Goal: Information Seeking & Learning: Learn about a topic

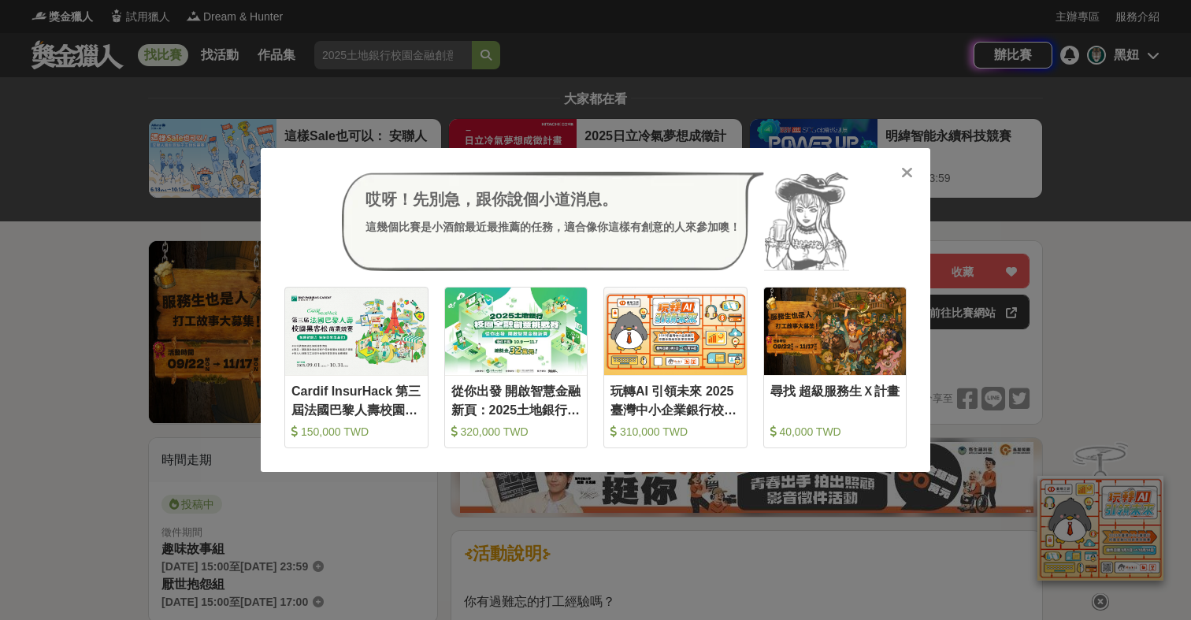
click at [907, 165] on icon at bounding box center [907, 173] width 12 height 16
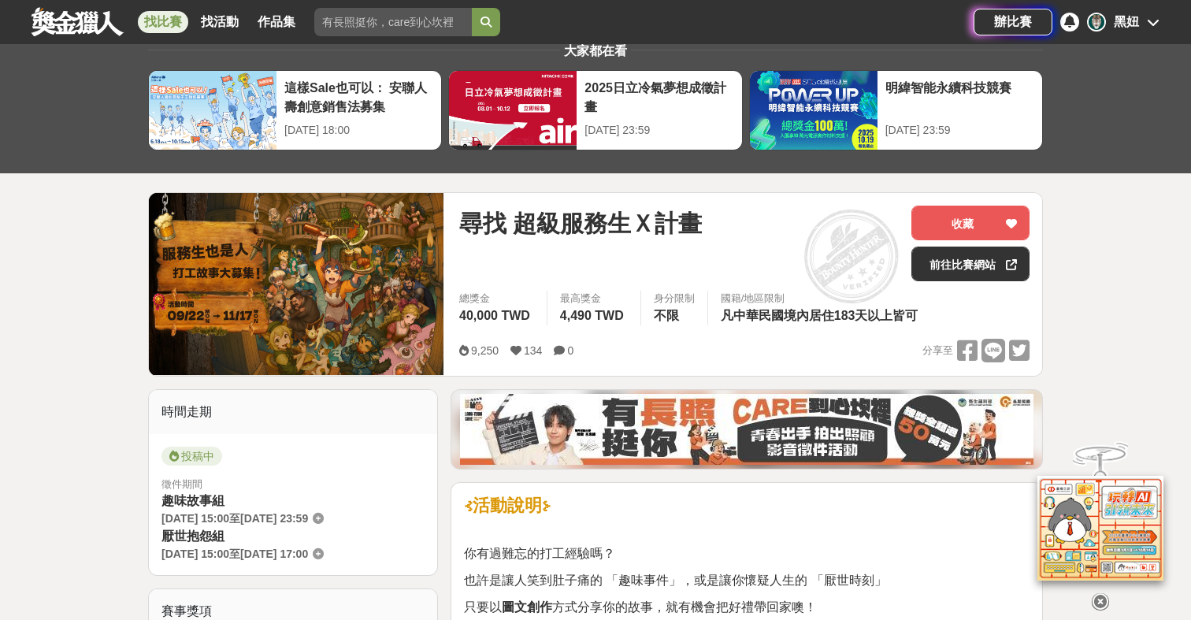
scroll to position [46, 0]
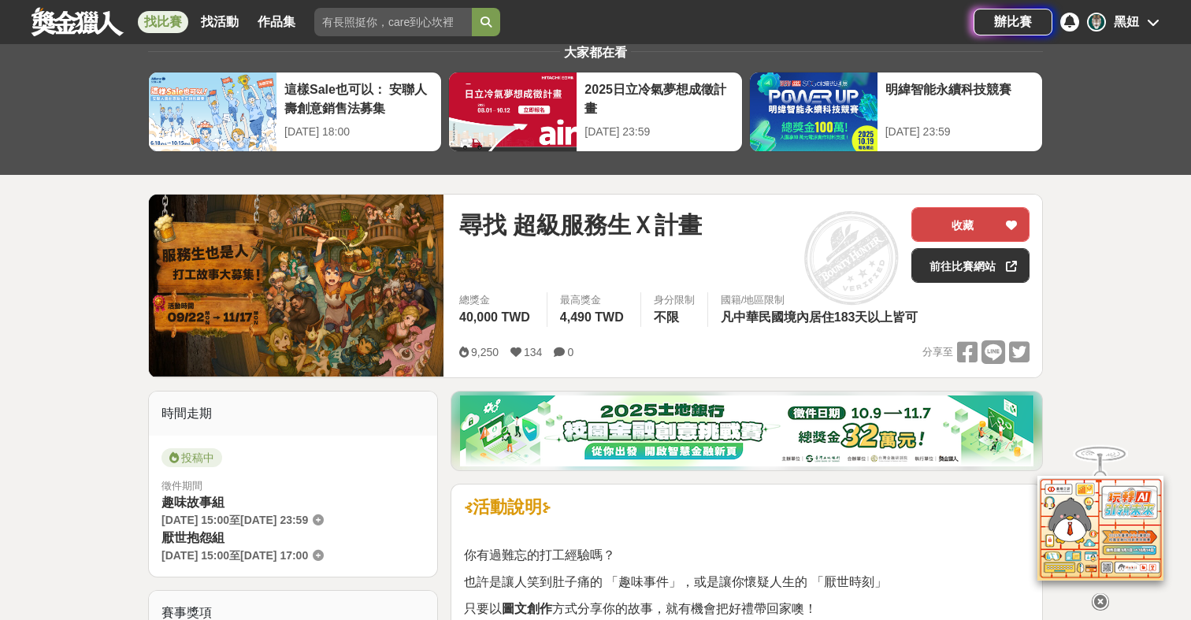
click at [979, 232] on button "收藏" at bounding box center [970, 224] width 118 height 35
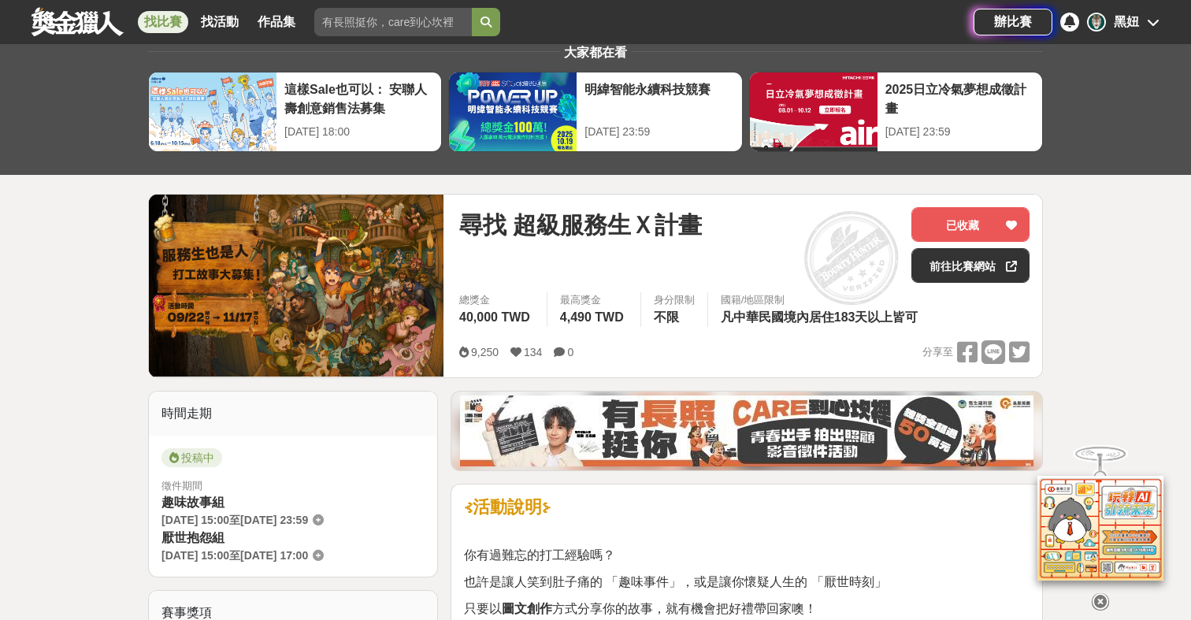
click at [321, 0] on div "找比賽 找活動 作品集 評審日期 設計 資格限制 大學 評審標準 金獎" at bounding box center [503, 22] width 942 height 44
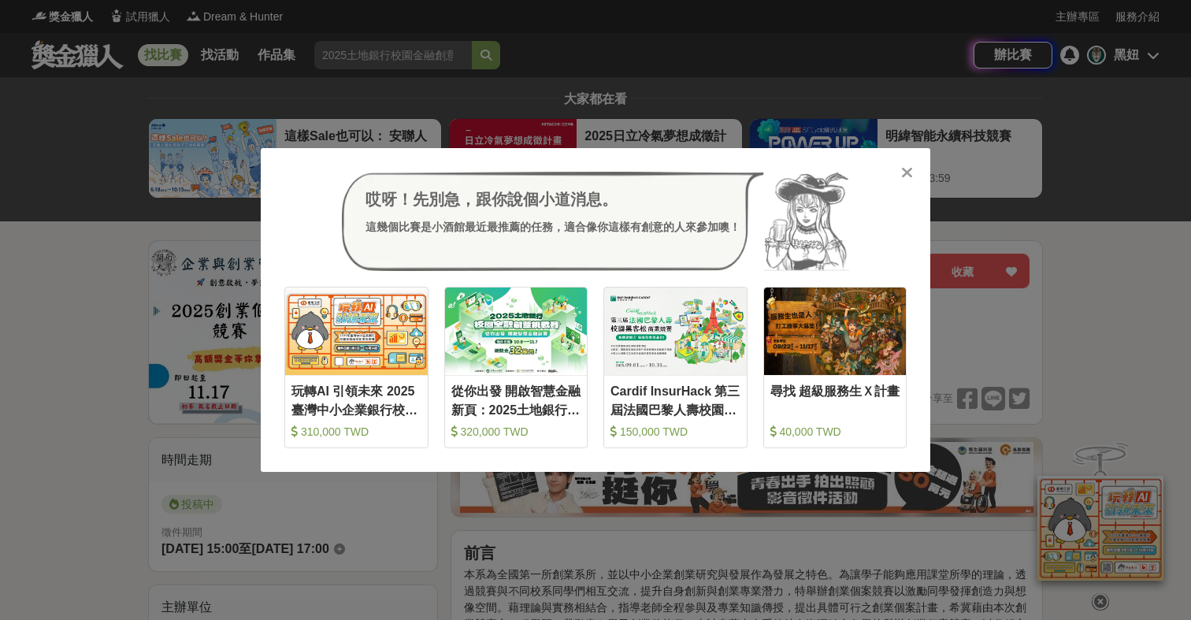
click at [901, 165] on icon at bounding box center [907, 173] width 12 height 16
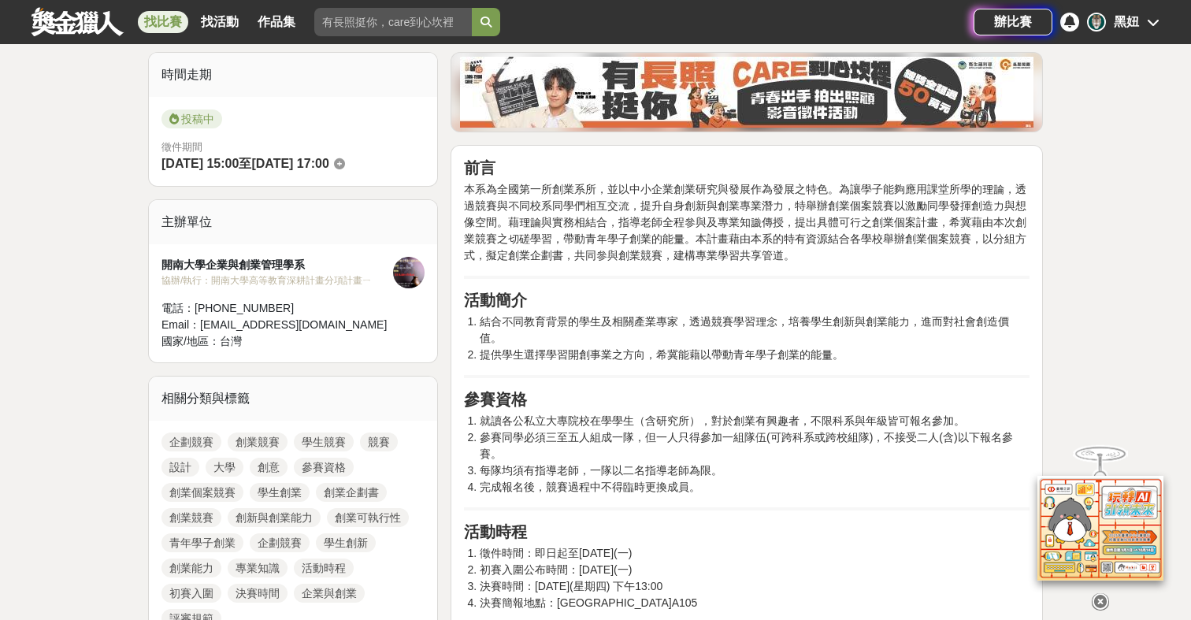
scroll to position [414, 0]
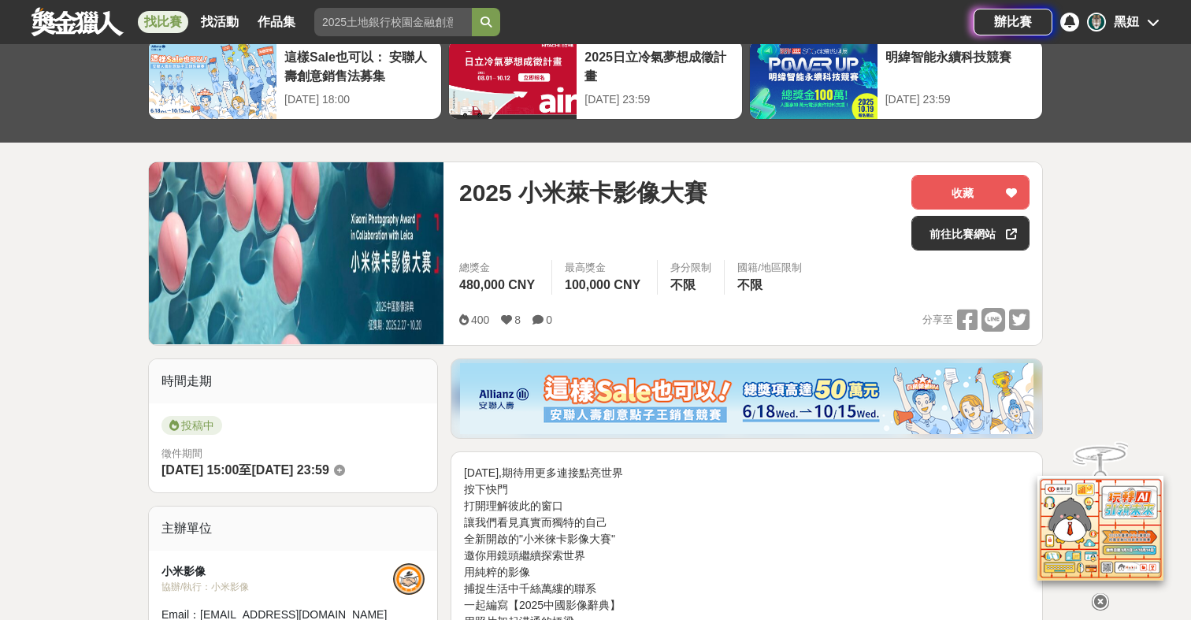
scroll to position [198, 0]
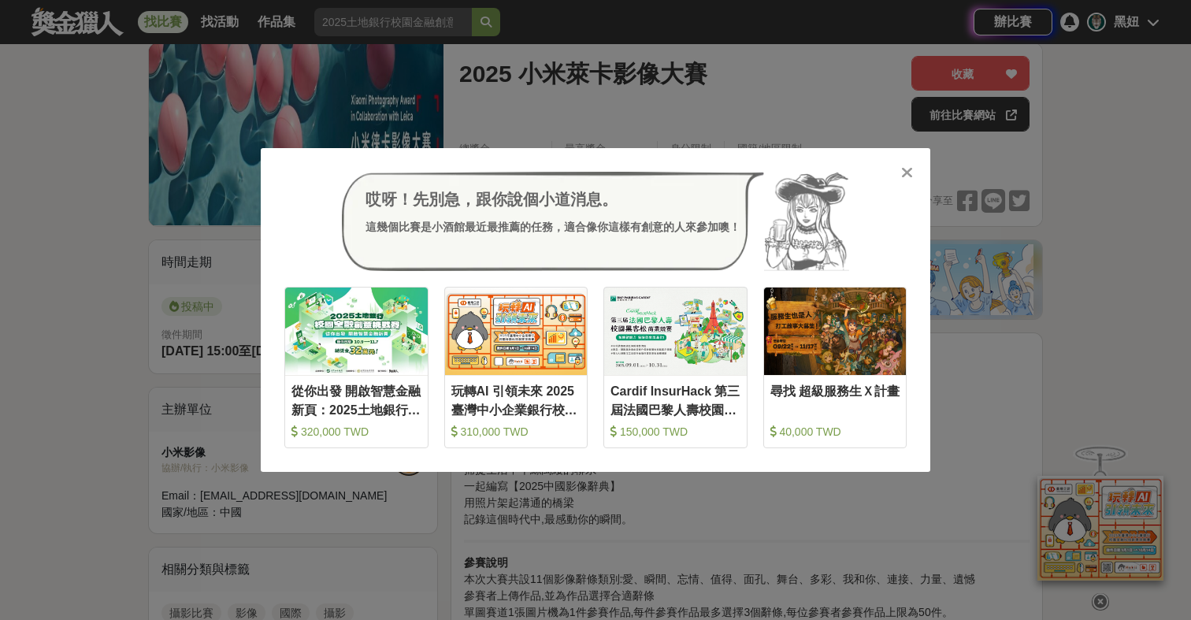
click at [906, 171] on icon at bounding box center [907, 173] width 12 height 16
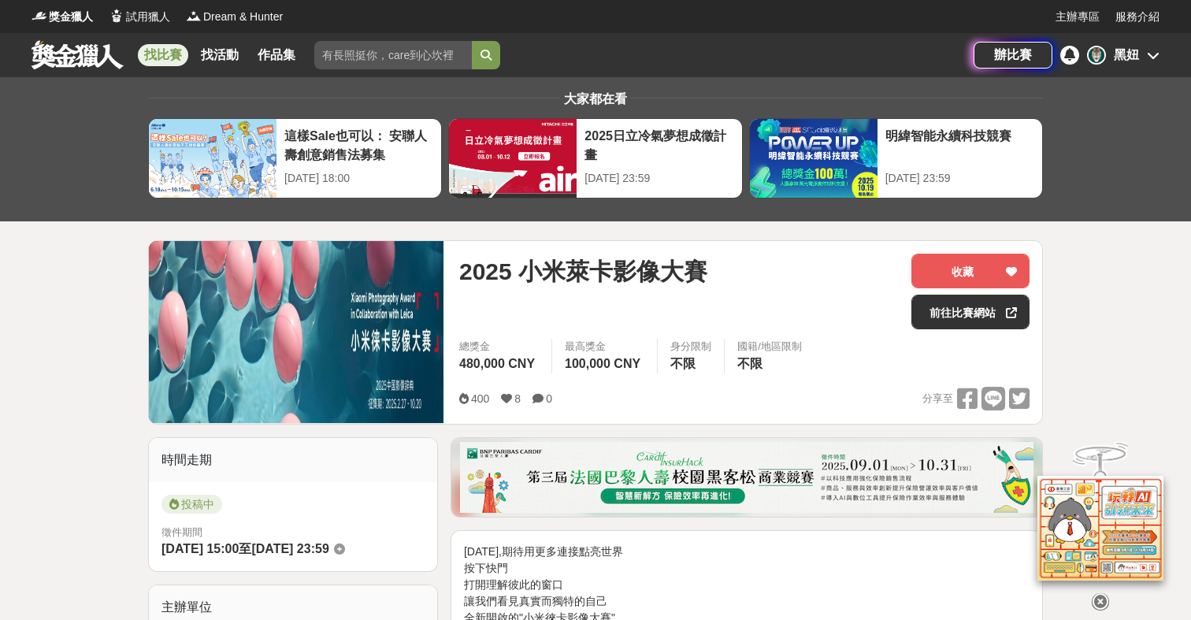
scroll to position [0, 0]
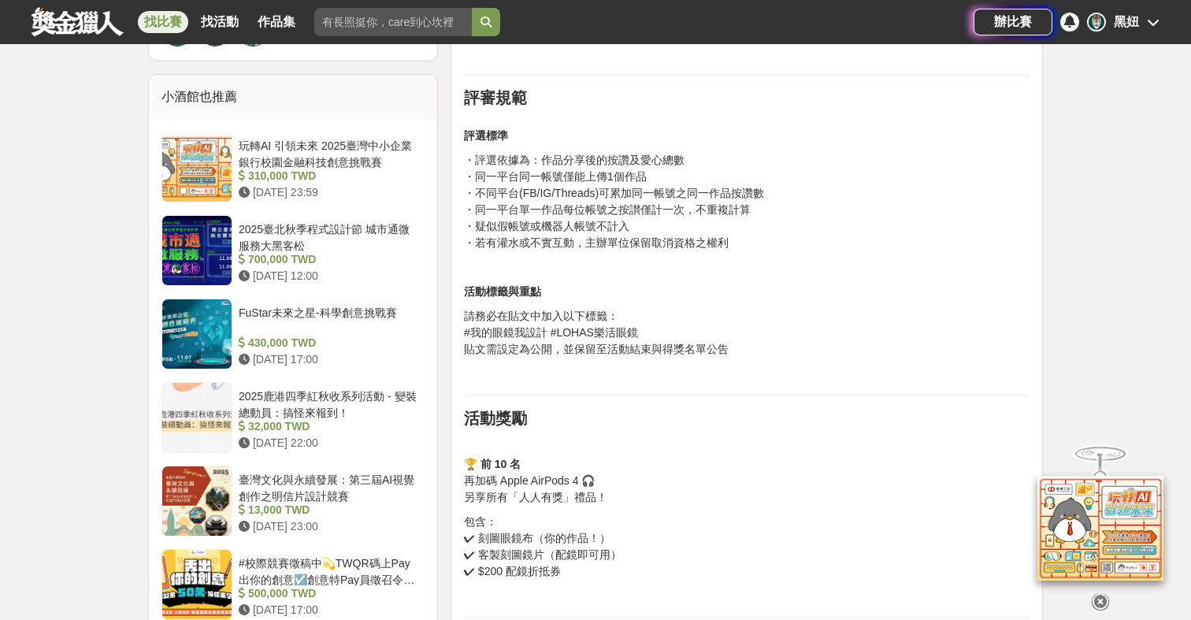
scroll to position [1284, 0]
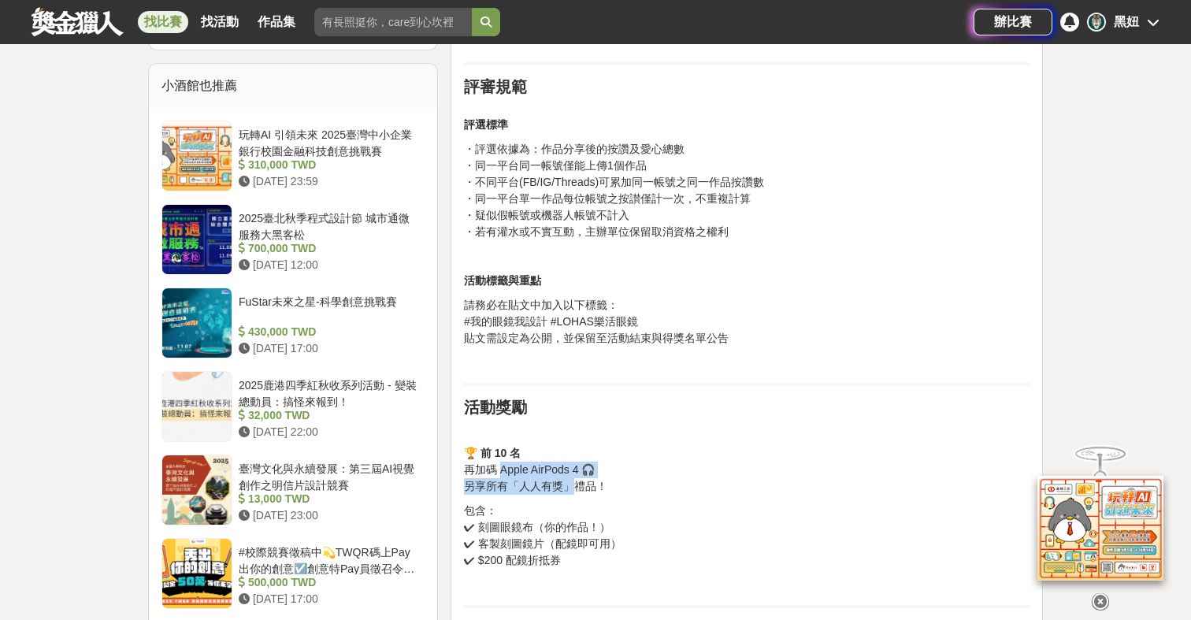
drag, startPoint x: 499, startPoint y: 472, endPoint x: 577, endPoint y: 477, distance: 78.1
click at [577, 477] on p "🏆 前 10 名 再加碼 Apple AirPods 4 🎧 另享所有「人人有獎」禮品！" at bounding box center [747, 470] width 566 height 50
click at [622, 439] on div "✨ 我的眼鏡我設計 🎨 設計你的專屬眼鏡，挑戰 AirPods！ 想要一副 全世界只有你獨一無二的眼鏡嗎？👓 現在只要用樂活眼鏡全新上線的 DIY 刻字系統 …" at bounding box center [747, 124] width 566 height 1728
drag, startPoint x: 499, startPoint y: 473, endPoint x: 580, endPoint y: 473, distance: 81.1
click at [580, 473] on p "🏆 前 10 名 再加碼 Apple AirPods 4 🎧 另享所有「人人有獎」禮品！" at bounding box center [747, 470] width 566 height 50
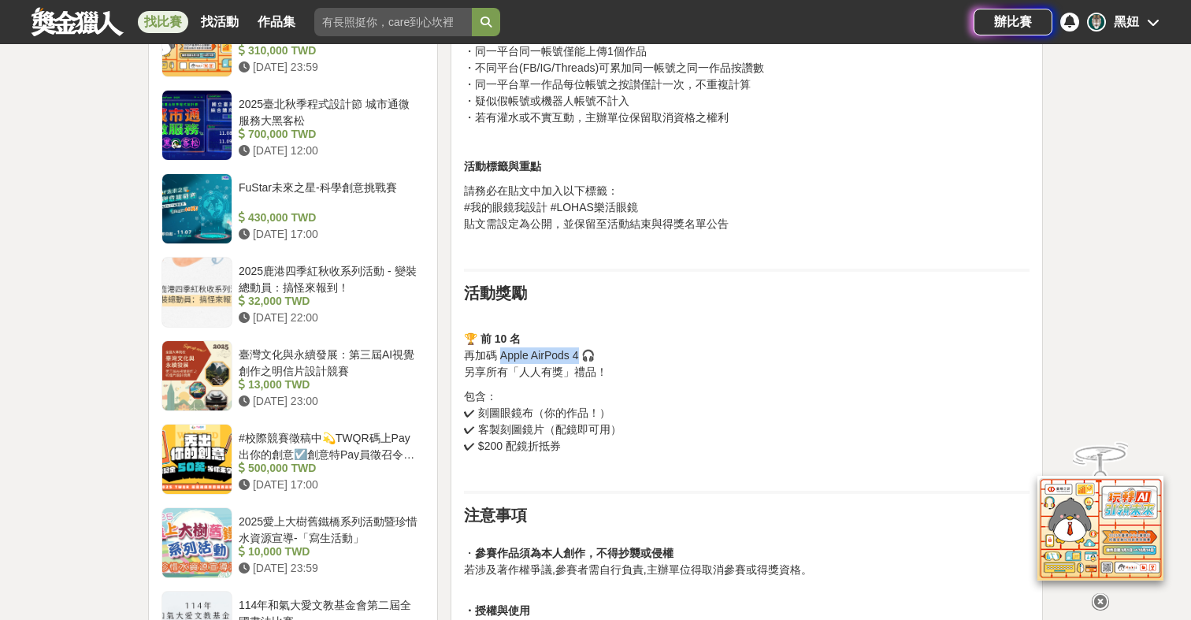
scroll to position [1386, 0]
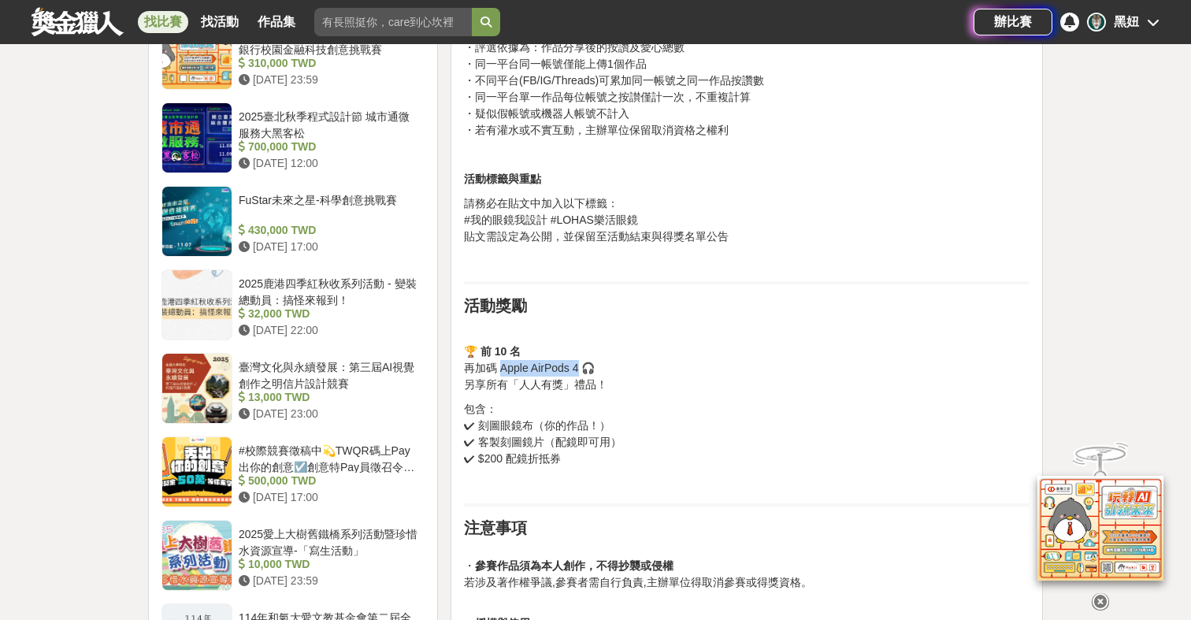
copy p "Apple AirPods 4"
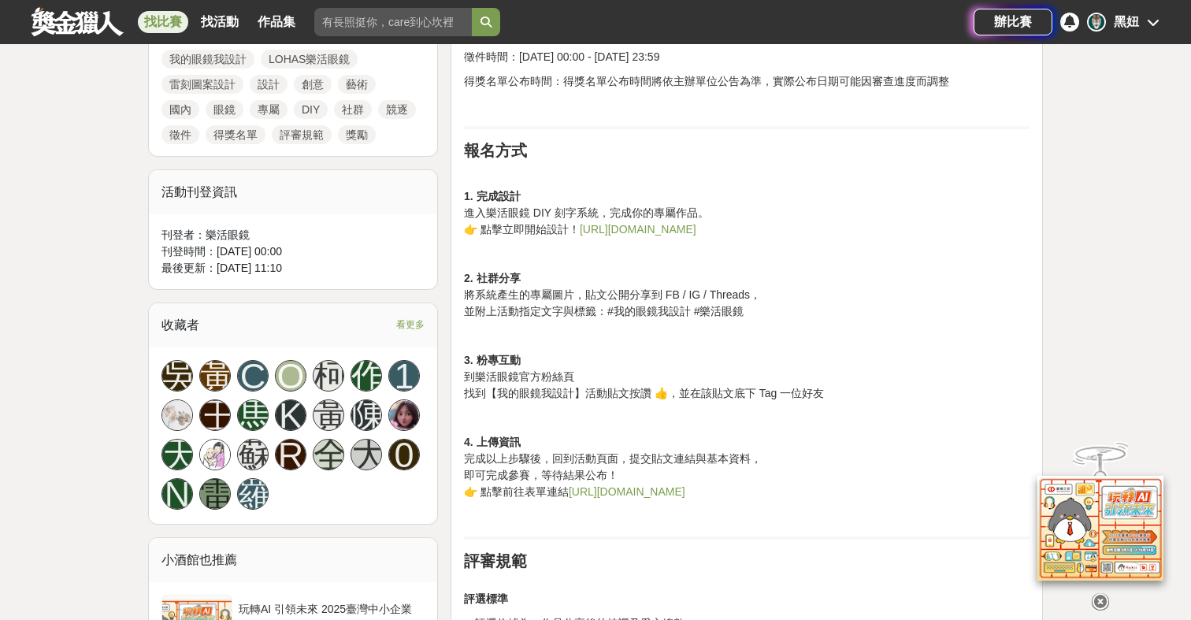
scroll to position [718, 0]
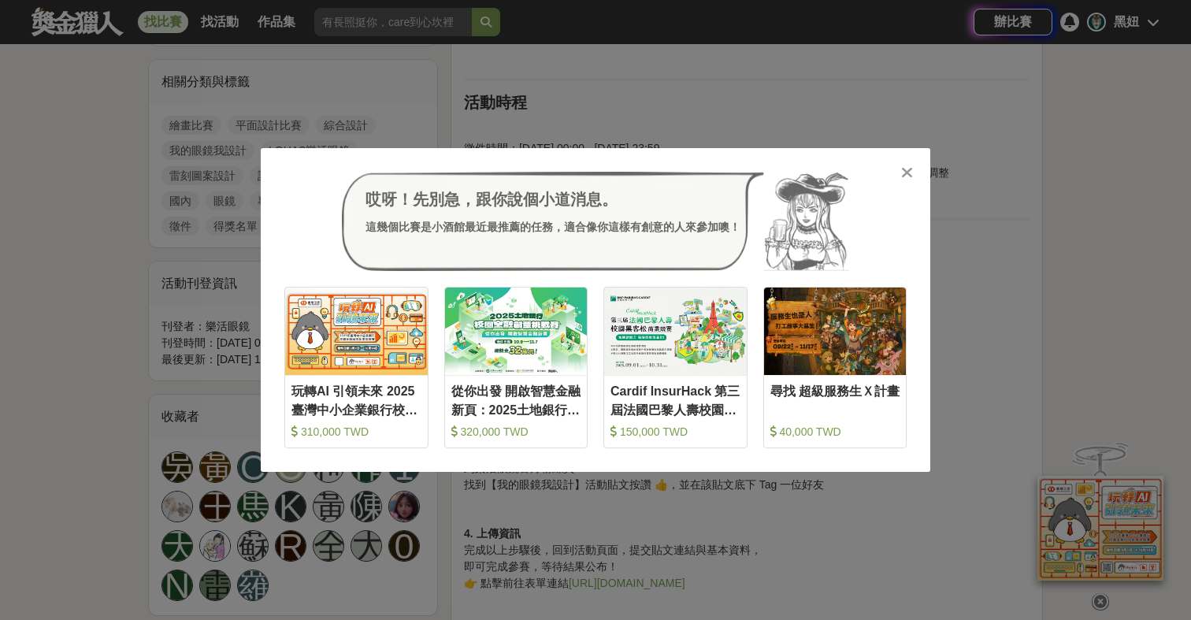
click at [906, 176] on icon at bounding box center [907, 173] width 12 height 16
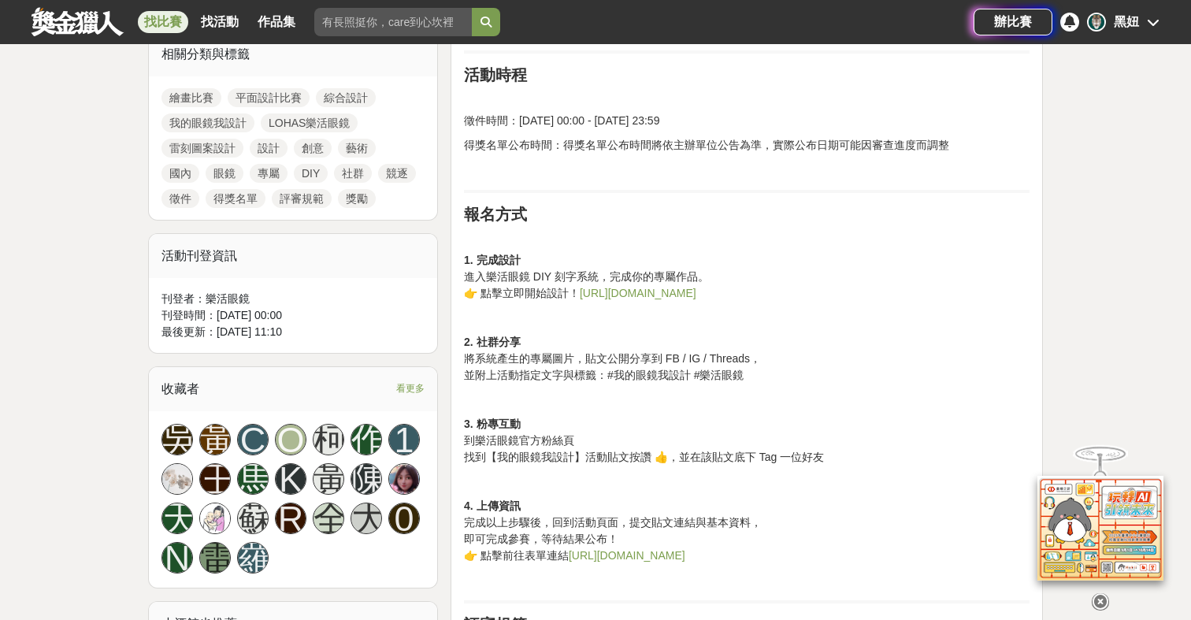
scroll to position [745, 0]
click at [644, 291] on link "https://reurl.cc/WOmd5k" at bounding box center [638, 294] width 117 height 13
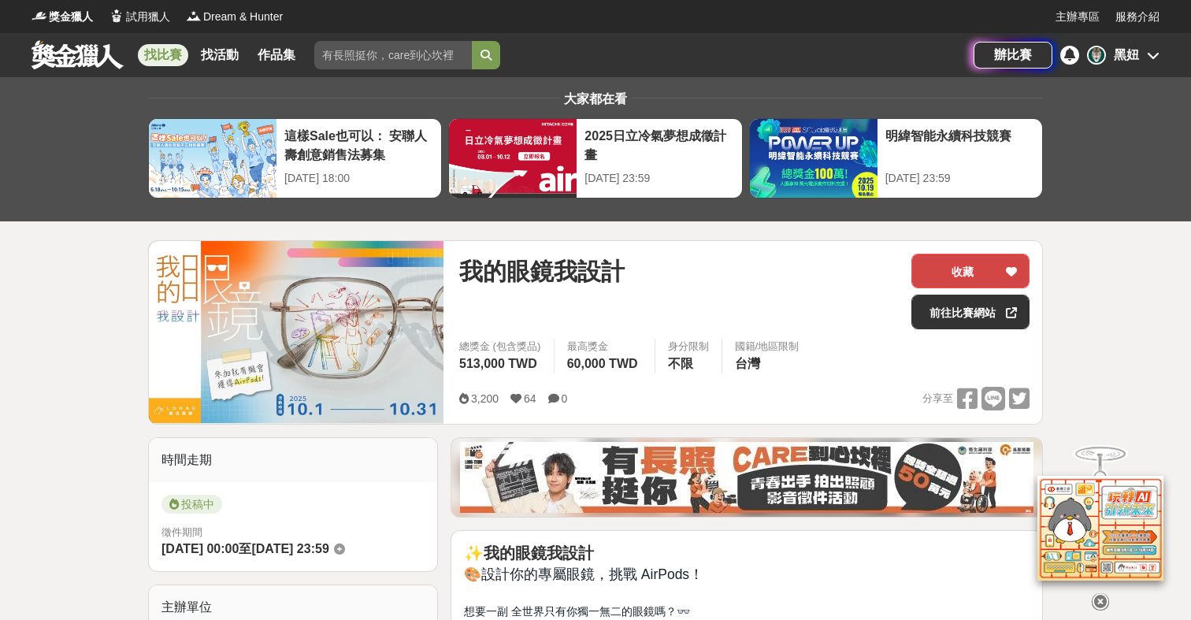
scroll to position [0, 0]
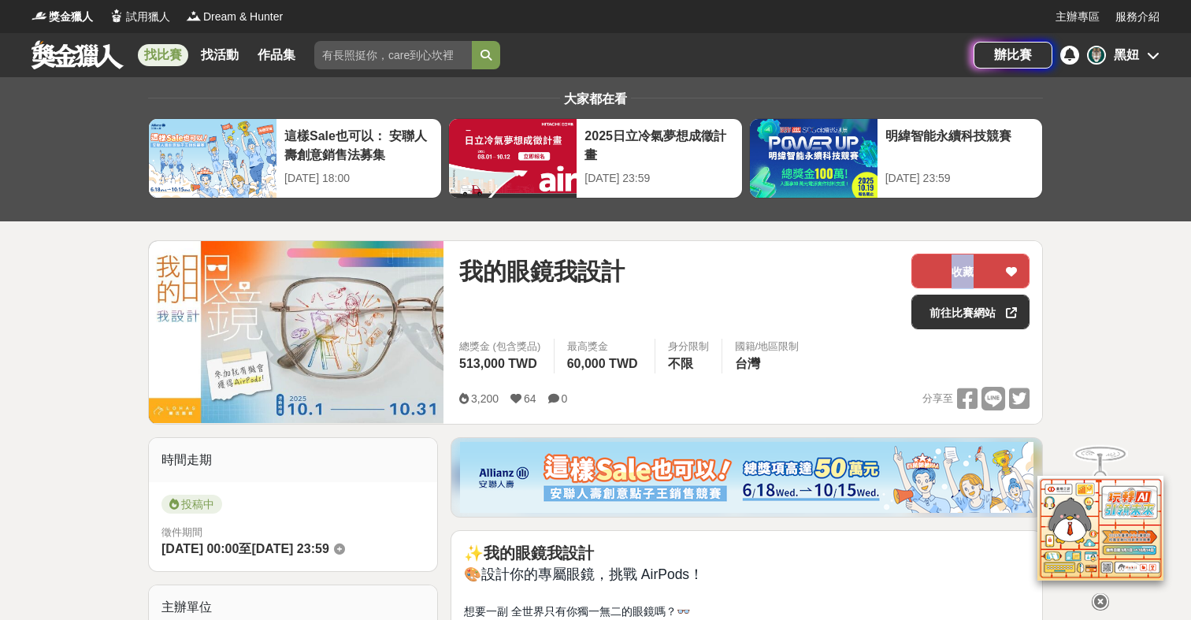
click at [940, 276] on button "收藏" at bounding box center [970, 271] width 118 height 35
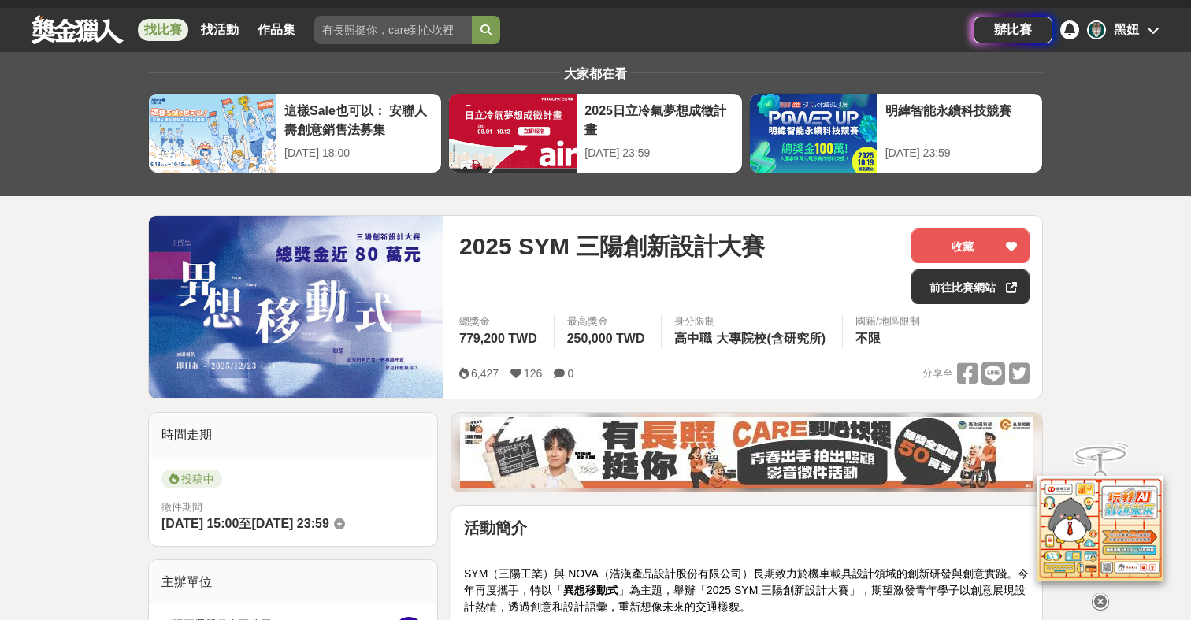
scroll to position [28, 0]
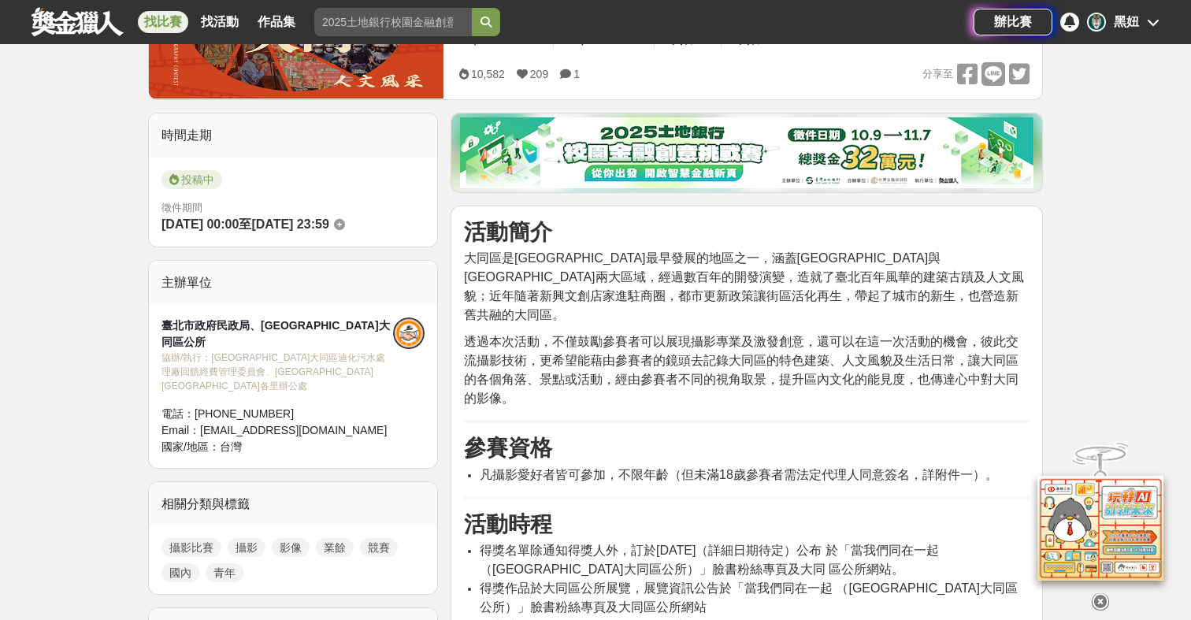
scroll to position [313, 0]
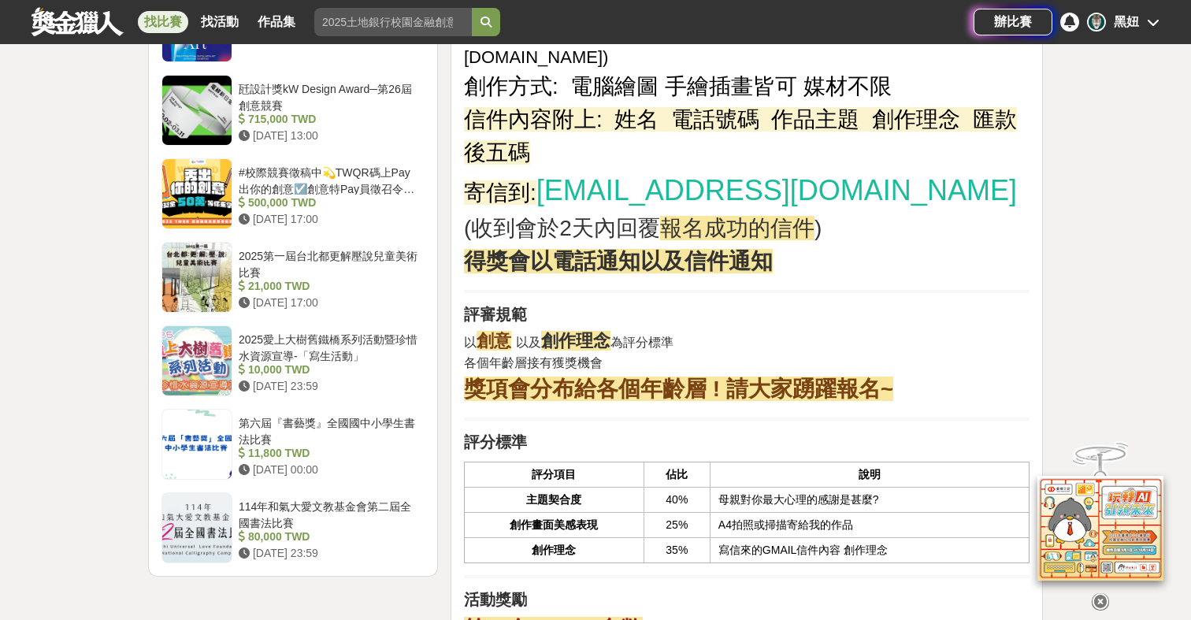
scroll to position [1803, 0]
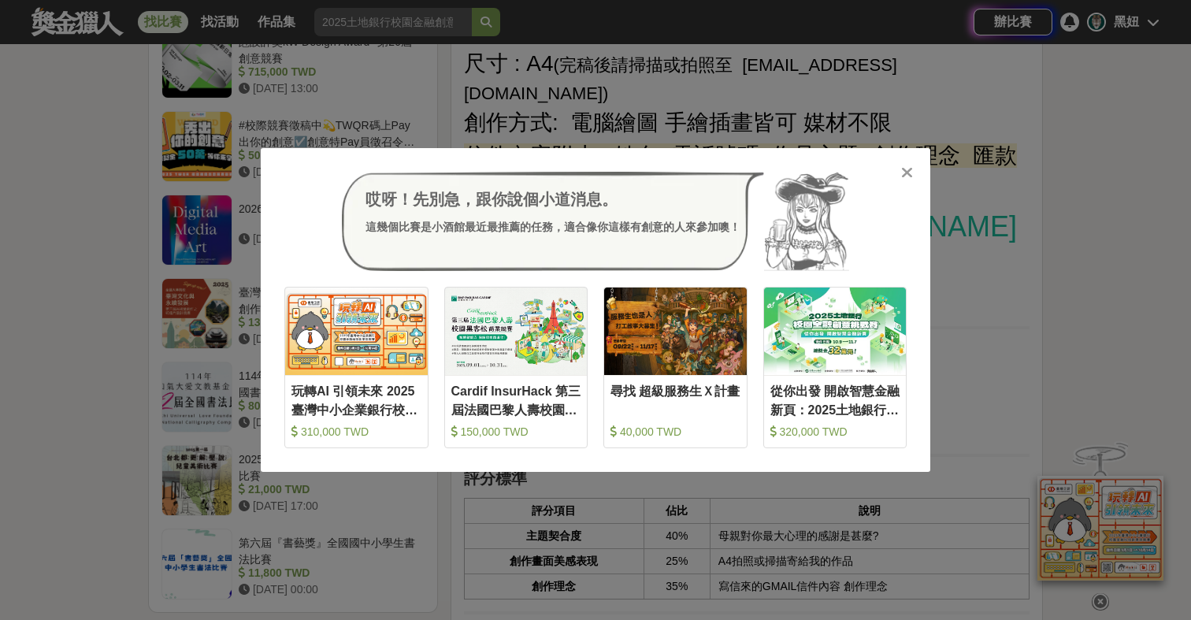
click at [914, 166] on div at bounding box center [907, 172] width 16 height 16
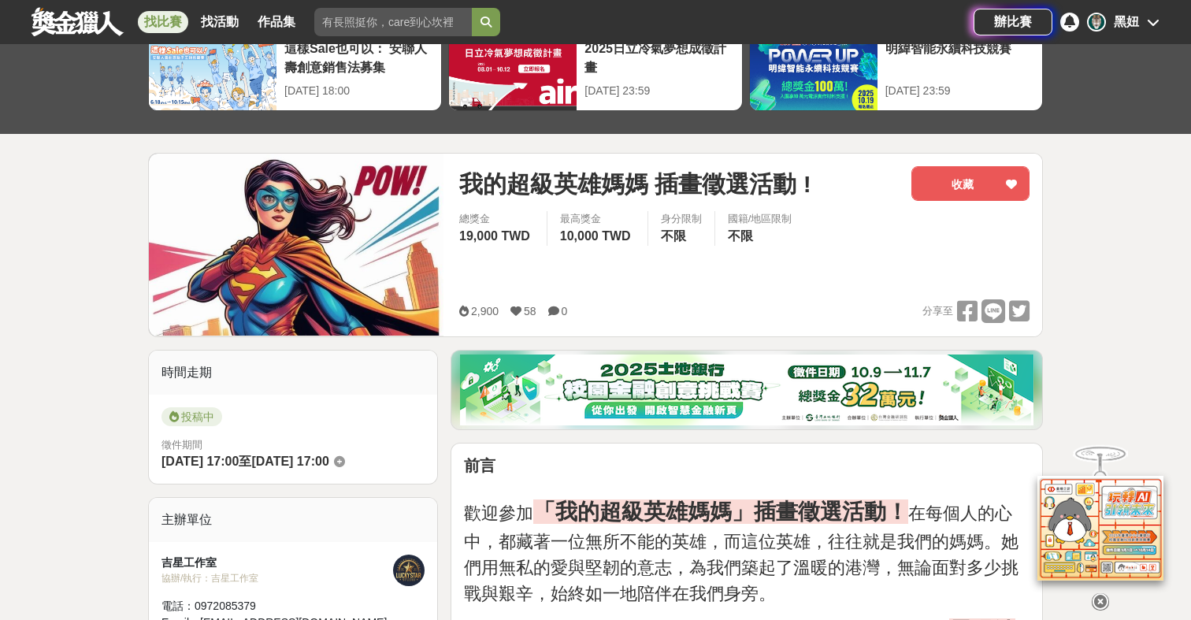
scroll to position [17, 0]
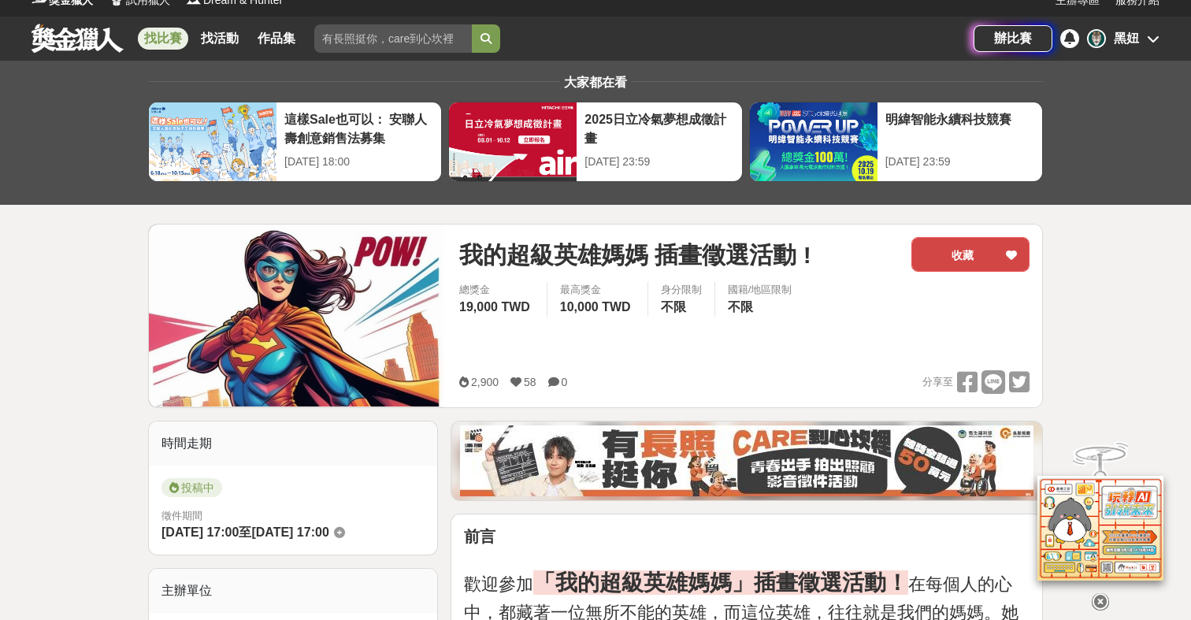
click at [971, 261] on button "收藏" at bounding box center [970, 254] width 118 height 35
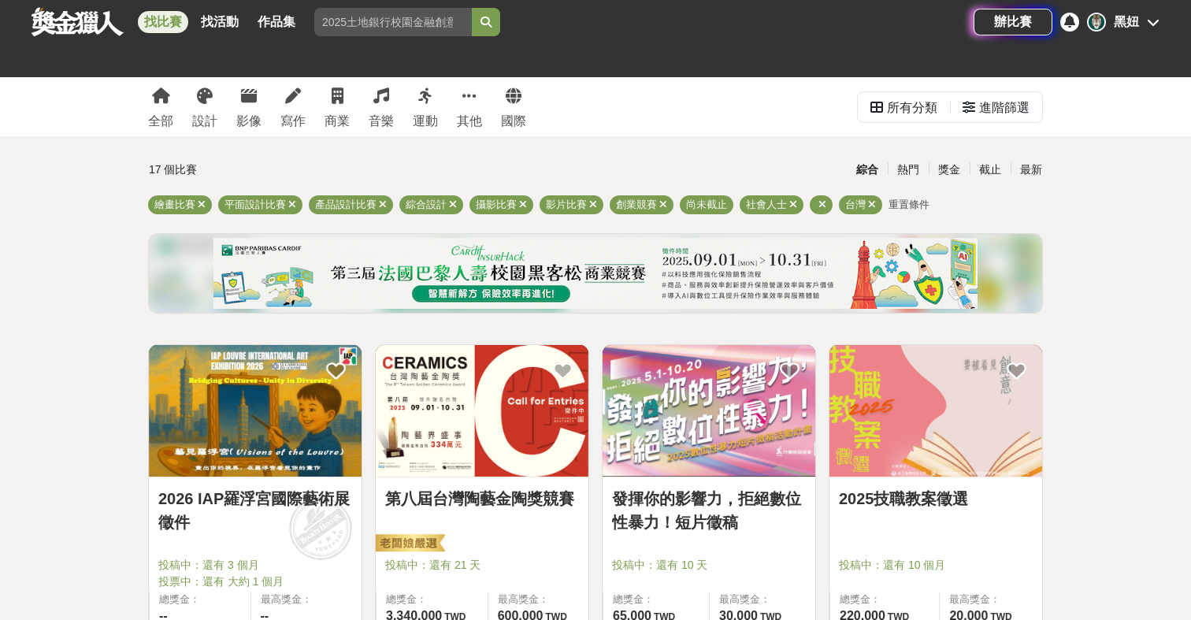
scroll to position [521, 0]
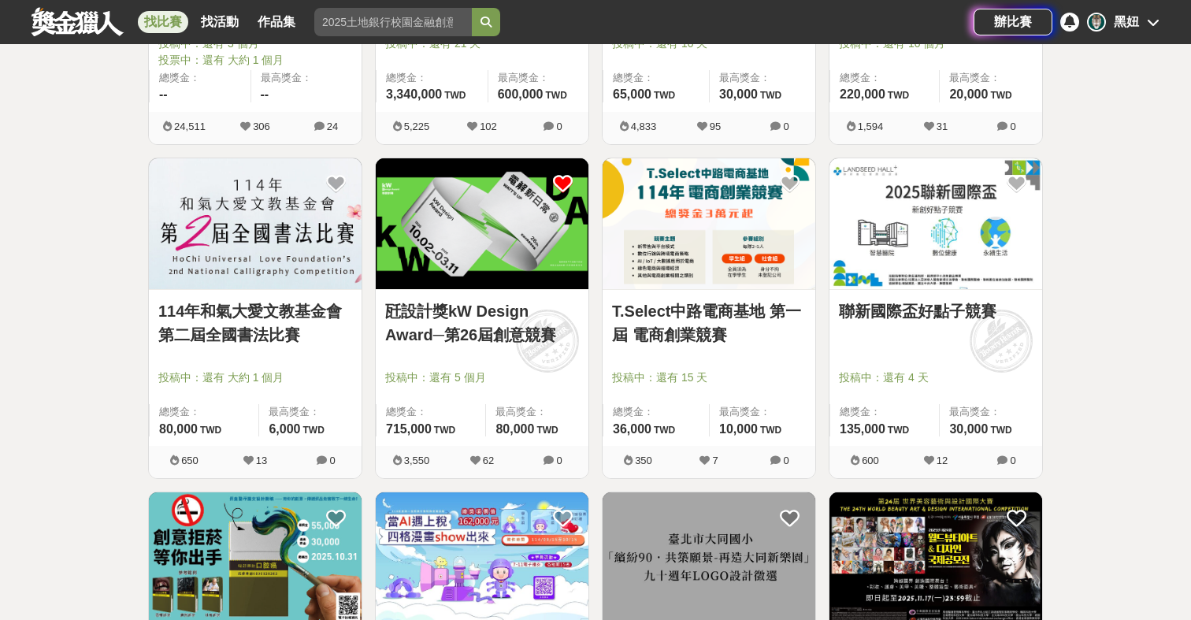
click at [686, 312] on link "T.Select中路電商基地 第一屆 電商創業競賽" at bounding box center [709, 322] width 194 height 47
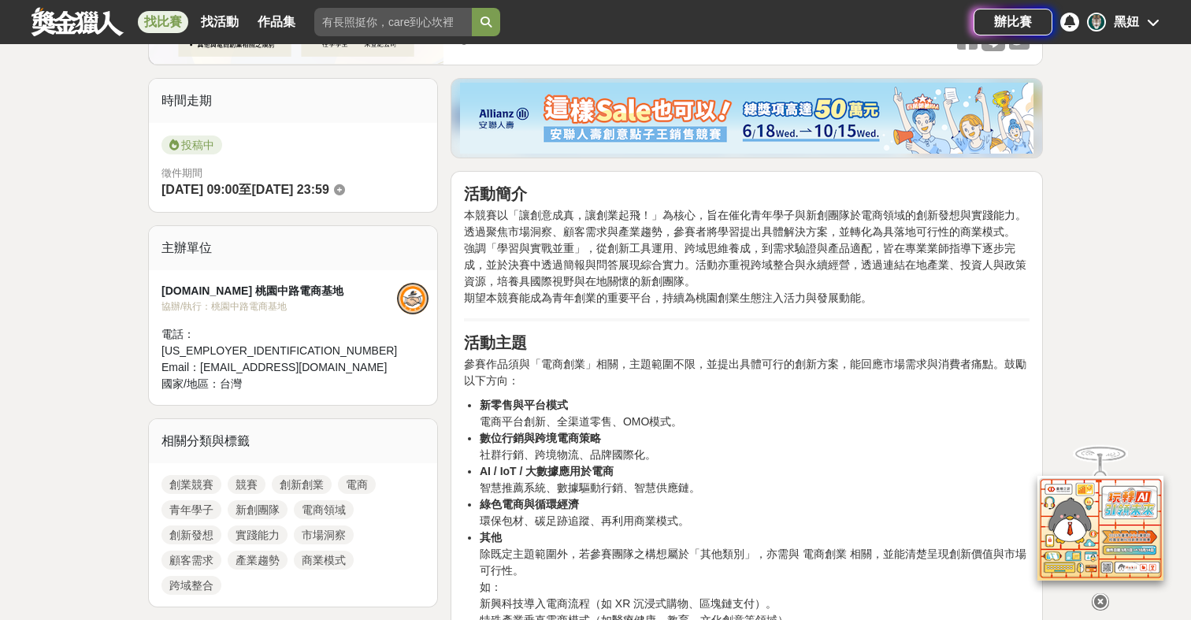
scroll to position [350, 0]
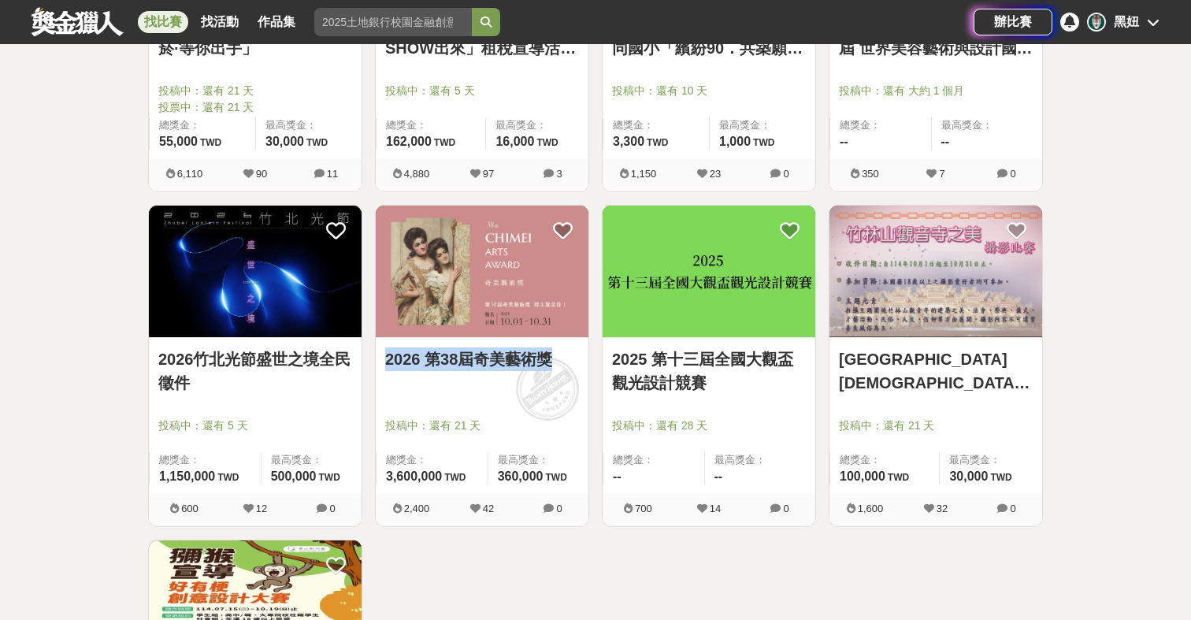
scroll to position [1144, 0]
click at [269, 359] on link "2026竹北光節盛世之境全民徵件" at bounding box center [255, 370] width 194 height 47
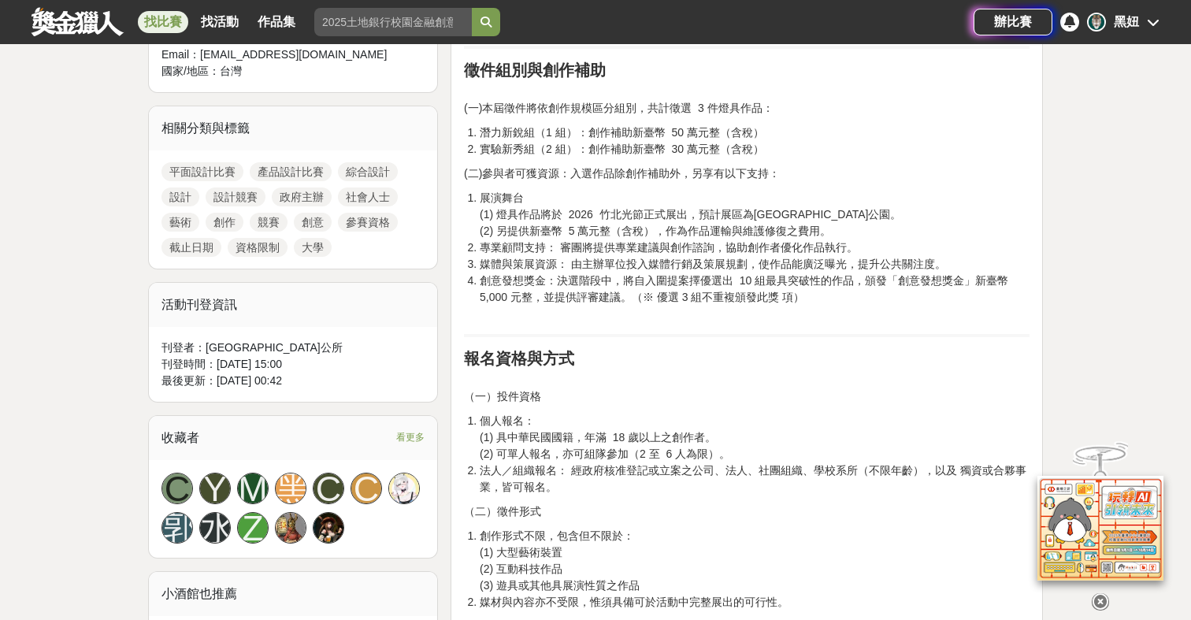
scroll to position [408, 0]
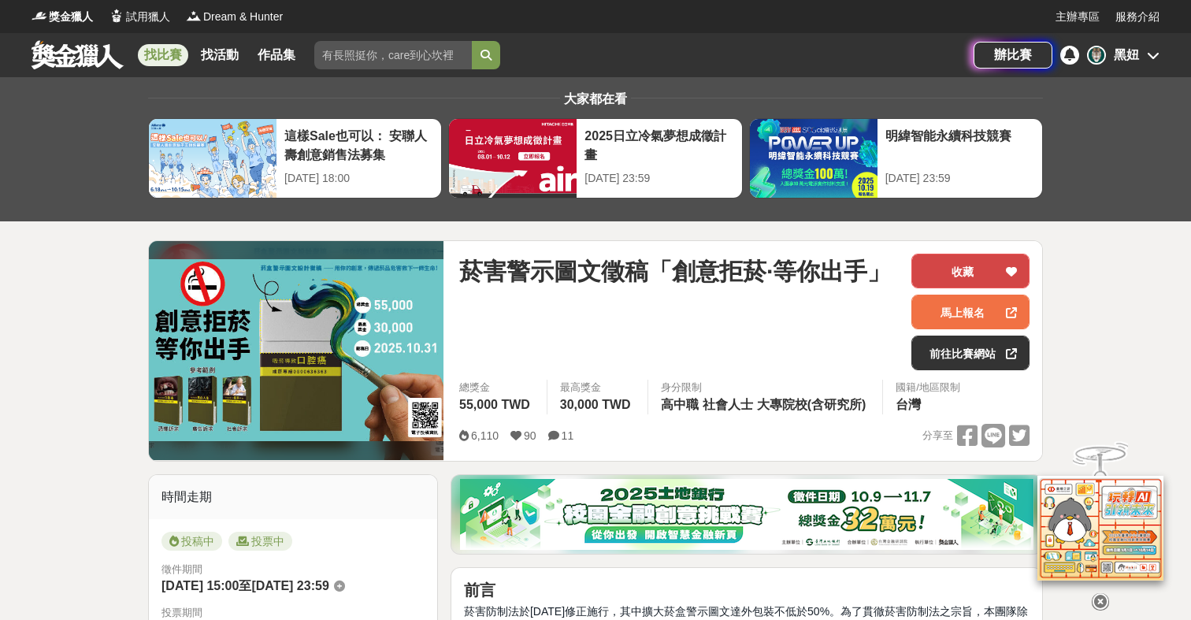
click at [981, 269] on button "收藏" at bounding box center [970, 271] width 118 height 35
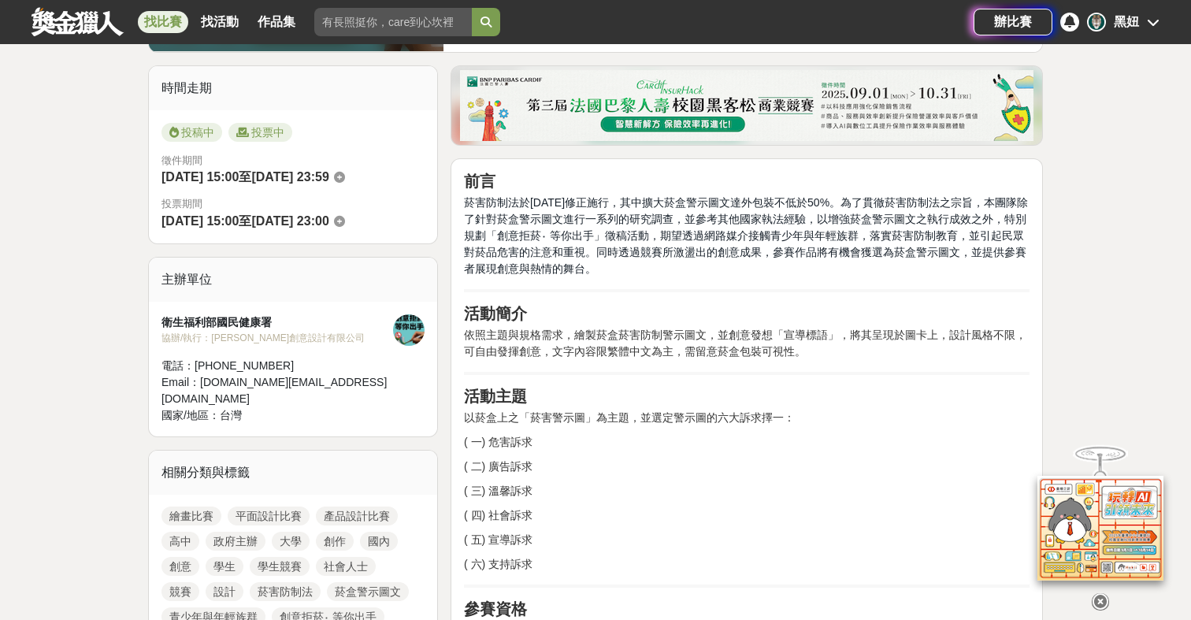
scroll to position [409, 0]
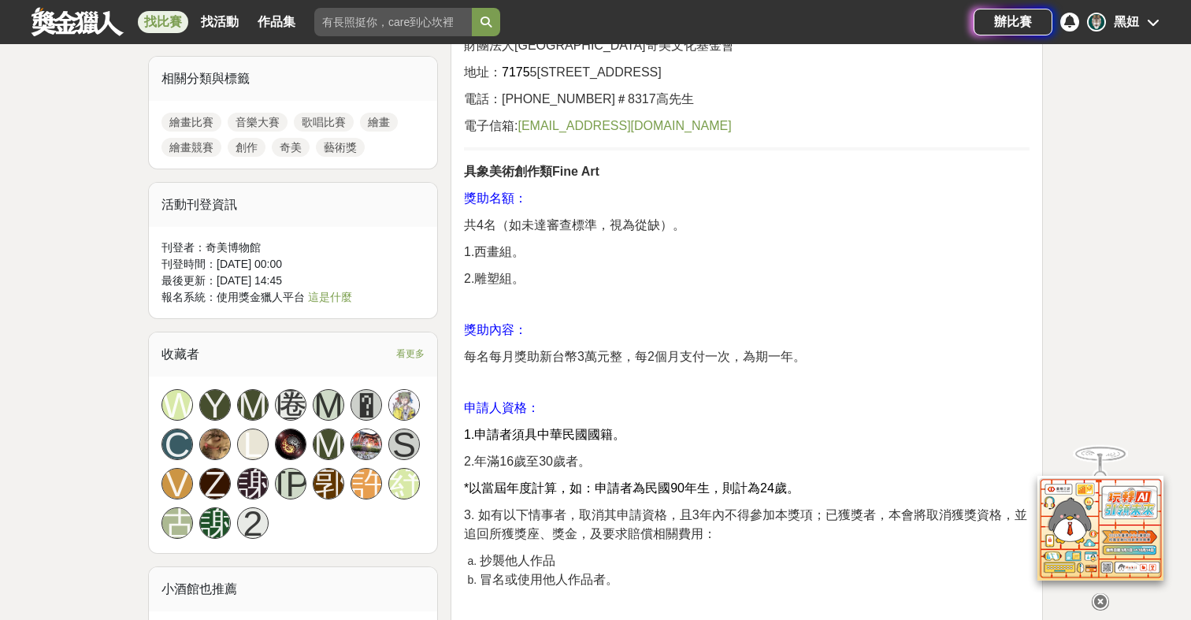
scroll to position [1042, 0]
